Goal: Navigation & Orientation: Find specific page/section

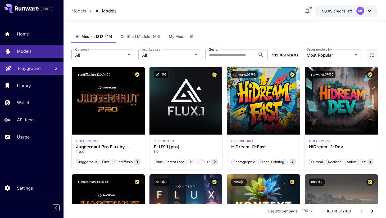
click at [32, 74] on link "Playground" at bounding box center [31, 68] width 63 height 13
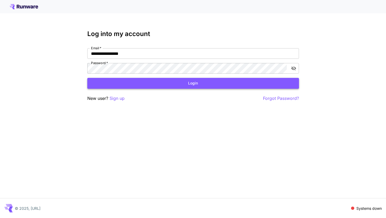
click at [148, 86] on button "Login" at bounding box center [193, 83] width 212 height 11
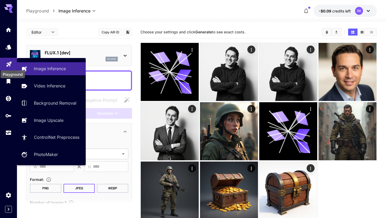
click at [10, 63] on icon "Playground" at bounding box center [8, 62] width 5 height 5
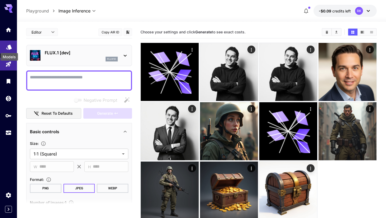
click at [10, 48] on icon "Models" at bounding box center [9, 45] width 6 height 6
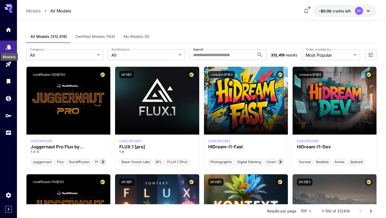
click at [7, 59] on div "Models" at bounding box center [9, 57] width 17 height 8
click at [7, 64] on icon "Playground" at bounding box center [9, 62] width 6 height 6
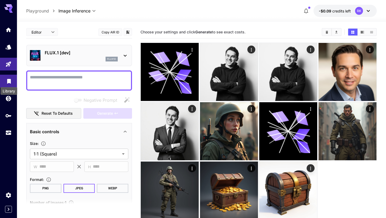
click at [8, 82] on icon "Library" at bounding box center [9, 79] width 6 height 6
